Goal: Task Accomplishment & Management: Complete application form

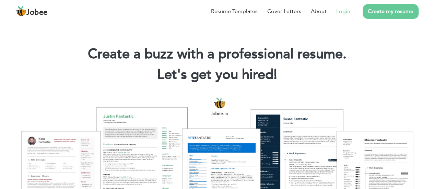
click at [340, 11] on link "Login" at bounding box center [343, 11] width 14 height 8
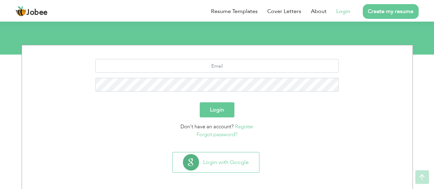
scroll to position [71, 0]
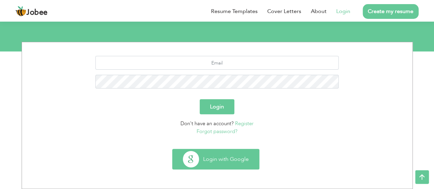
click at [222, 167] on button "Login with Google" at bounding box center [216, 159] width 86 height 20
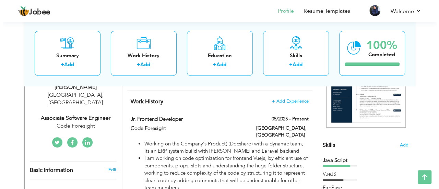
scroll to position [122, 0]
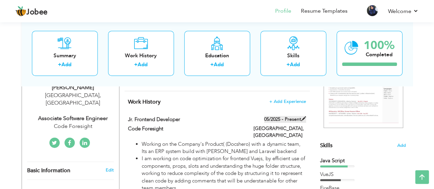
click at [303, 117] on span at bounding box center [303, 118] width 5 height 5
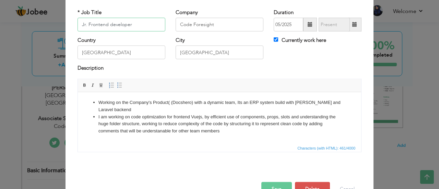
scroll to position [49, 0]
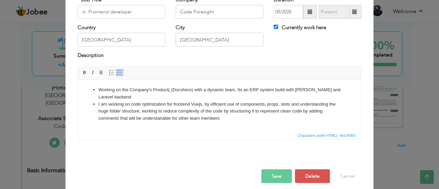
click at [234, 117] on li "I am working on code optimization for frontend Vuejs, by efficient use of compo…" at bounding box center [219, 111] width 242 height 21
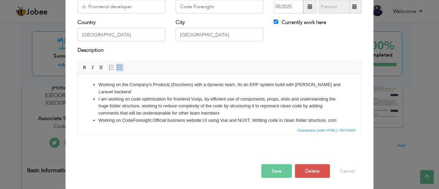
scroll to position [4, 0]
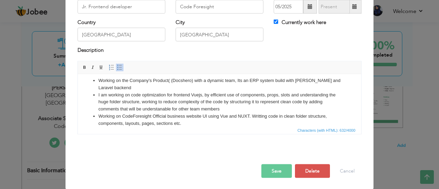
click at [121, 116] on li "Working on CodeForesight Official business website UI using Vue and NUXT. Writt…" at bounding box center [219, 120] width 242 height 14
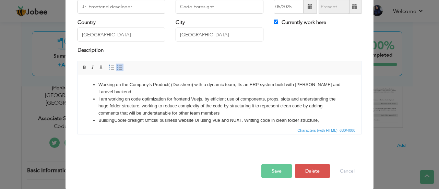
scroll to position [12, 0]
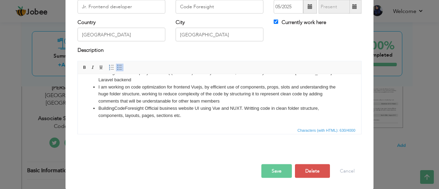
click at [190, 115] on li "Building CodeForesight Official business website UI using Vue and NUXT. Writtin…" at bounding box center [219, 112] width 242 height 14
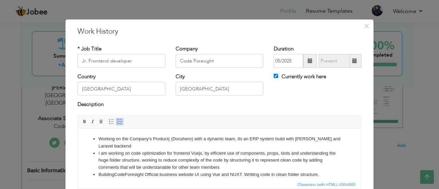
scroll to position [54, 0]
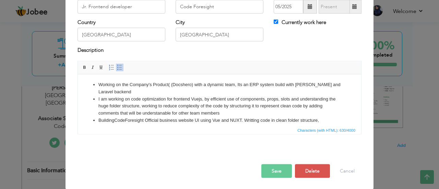
click at [335, 113] on li "I am working on code optimization for frontend Vuejs, by efficient use of compo…" at bounding box center [219, 105] width 242 height 21
click at [331, 119] on li "Building CodeForesight Official business website UI using Vue and NUXT. Writtin…" at bounding box center [219, 124] width 242 height 14
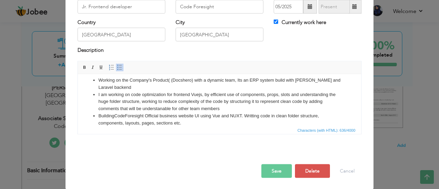
scroll to position [0, 0]
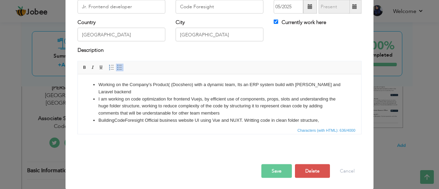
click at [137, 93] on li "Working on the Company's Product( (Docshero) with a dynamic team, Its an ERP sy…" at bounding box center [219, 88] width 242 height 14
click at [275, 170] on button "Save" at bounding box center [276, 171] width 31 height 14
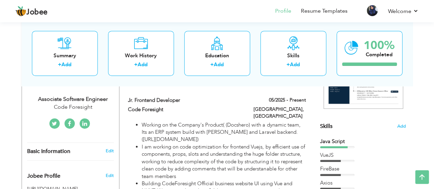
scroll to position [143, 0]
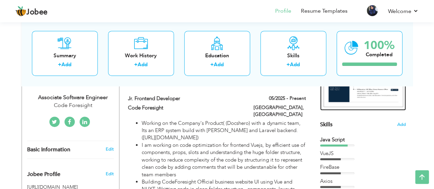
click at [365, 94] on img at bounding box center [364, 55] width 80 height 103
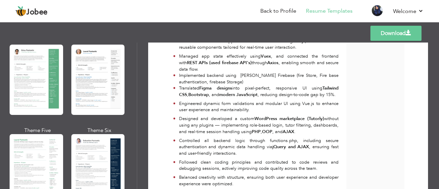
scroll to position [138, 0]
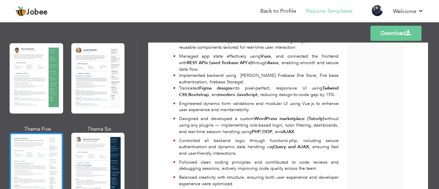
click at [26, 157] on div at bounding box center [37, 168] width 54 height 70
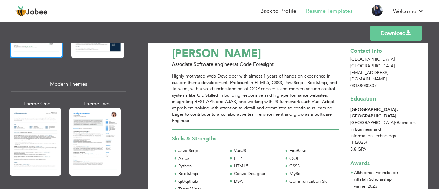
scroll to position [282, 0]
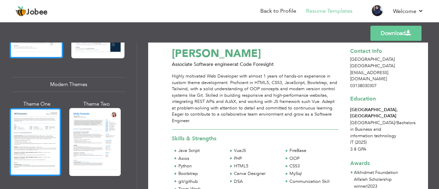
click at [30, 147] on div at bounding box center [35, 142] width 51 height 68
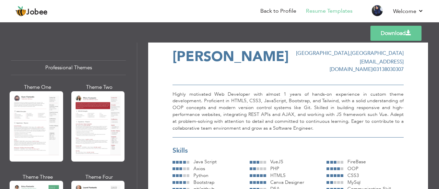
scroll to position [0, 0]
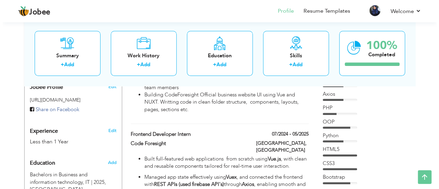
scroll to position [230, 0]
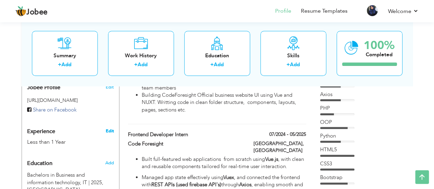
click at [109, 128] on link "Edit" at bounding box center [109, 131] width 8 height 6
type input "Laiba"
type input "Ijaz"
type input "03138030307"
select select "number:166"
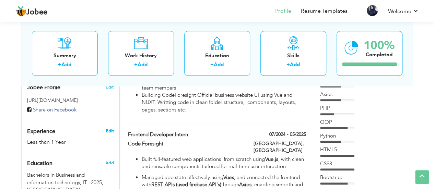
type input "[GEOGRAPHIC_DATA]"
select select "number:2"
type input "Code Foresight"
type input "Associate Software engineer"
type input "https://www.linkedin.com/in/laiba-ijaz-b9287526a/"
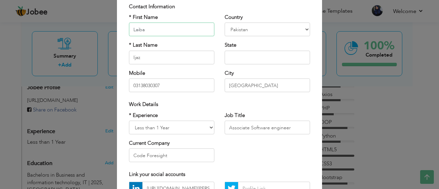
scroll to position [46, 0]
click at [208, 126] on select "Entry Level Less than 1 Year 1 Year 2 Years 3 Years 4 Years 5 Years 6 Years 7 Y…" at bounding box center [171, 127] width 85 height 14
select select "number:3"
click at [129, 120] on select "Entry Level Less than 1 Year 1 Year 2 Years 3 Years 4 Years 5 Years 6 Years 7 Y…" at bounding box center [171, 127] width 85 height 14
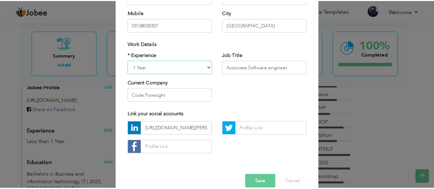
scroll to position [117, 0]
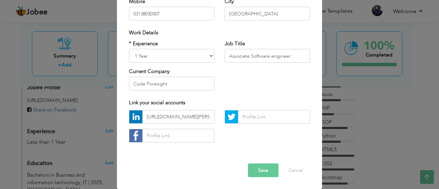
click at [267, 176] on button "Save" at bounding box center [263, 170] width 31 height 14
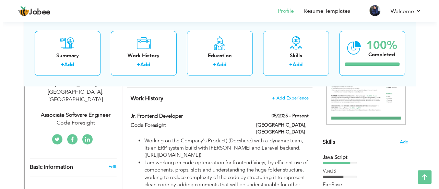
scroll to position [125, 0]
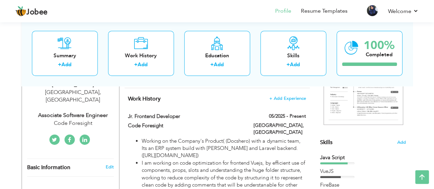
click at [399, 142] on span "Add" at bounding box center [401, 142] width 9 height 7
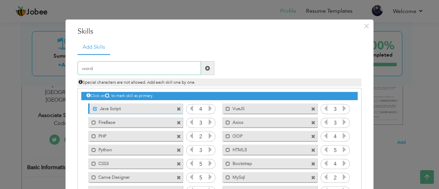
scroll to position [29, 0]
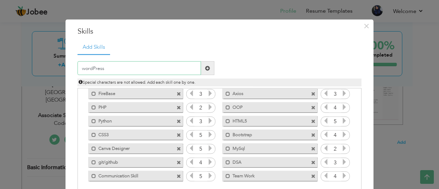
type input "wordPress"
click at [206, 68] on span at bounding box center [207, 68] width 5 height 5
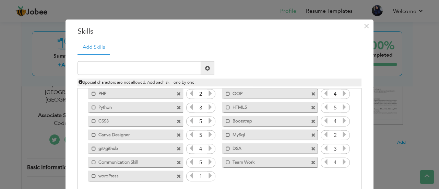
click at [208, 175] on icon at bounding box center [210, 176] width 6 height 6
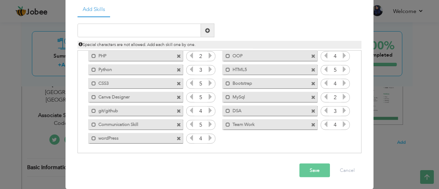
scroll to position [38, 0]
click at [308, 173] on button "Save" at bounding box center [315, 171] width 31 height 14
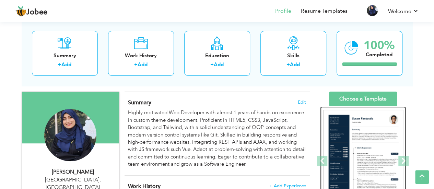
click at [371, 152] on img at bounding box center [364, 161] width 80 height 103
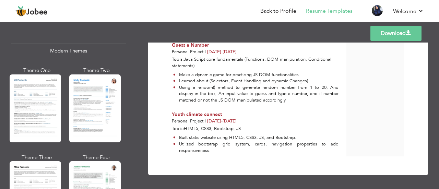
scroll to position [376, 0]
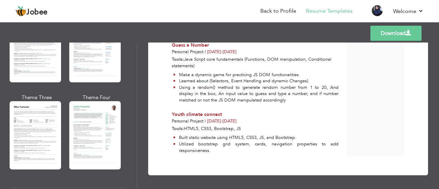
click at [49, 155] on div at bounding box center [35, 135] width 51 height 68
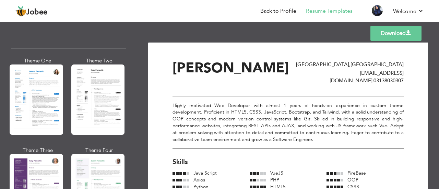
scroll to position [3, 0]
click at [392, 34] on link "Download" at bounding box center [396, 33] width 51 height 15
